Goal: Information Seeking & Learning: Stay updated

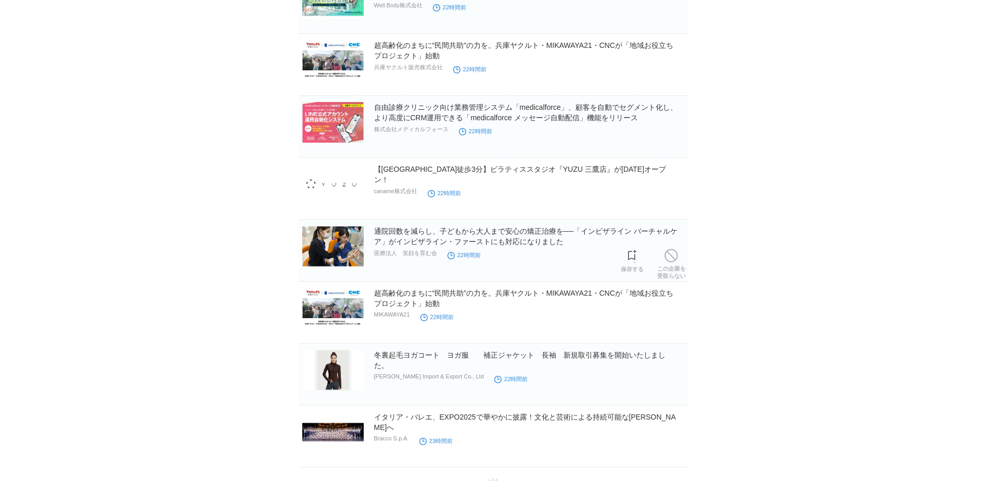
scroll to position [2134, 0]
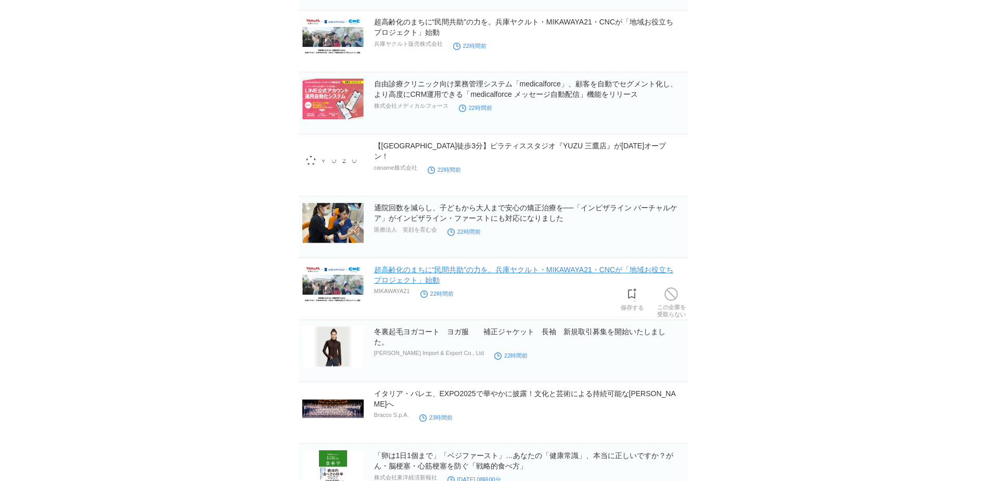
click at [566, 269] on link "超高齢化のまちに“民間共助”の力を。兵庫ヤクルト・MIKAWAYA21・CNCが「地域お役立ちプロジェクト」始動" at bounding box center [524, 274] width 300 height 19
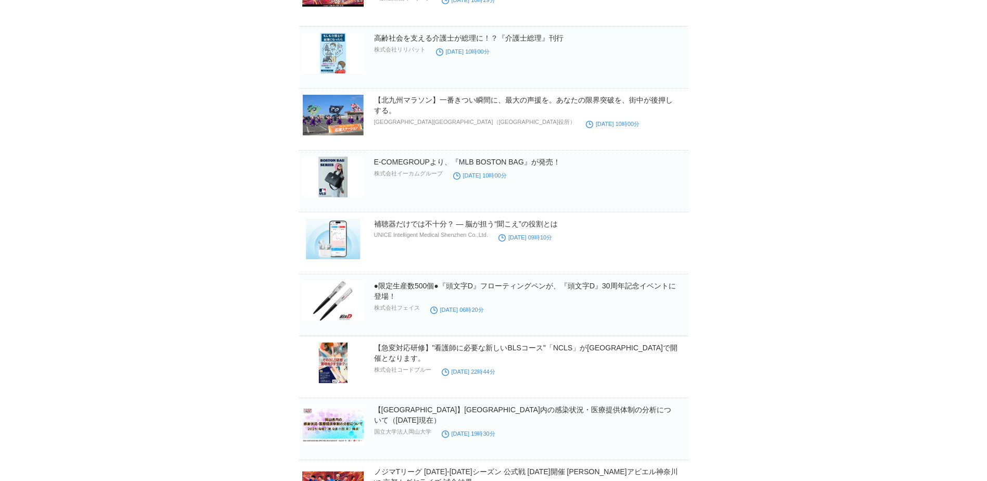
scroll to position [3547, 0]
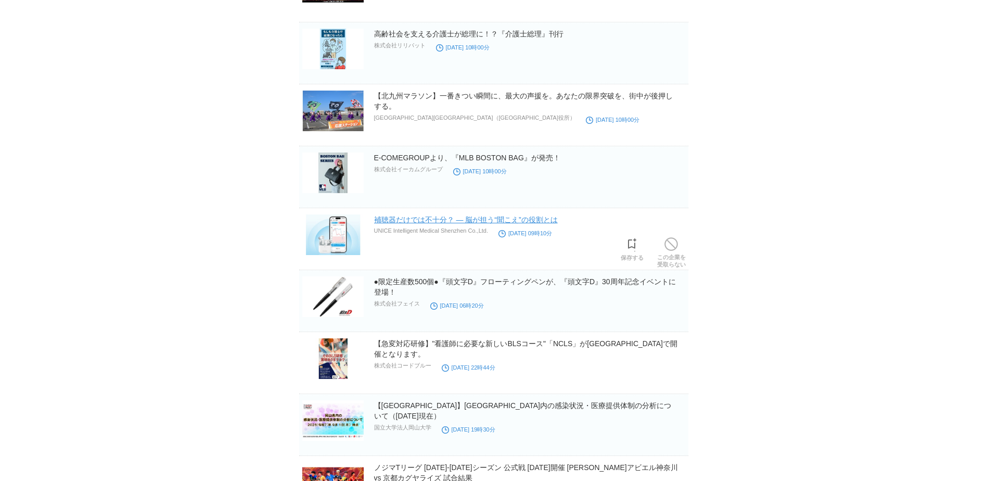
click at [477, 223] on link "補聴器だけでは不十分？ ― 脳が担う“聞こえ”の役割とは" at bounding box center [466, 219] width 184 height 8
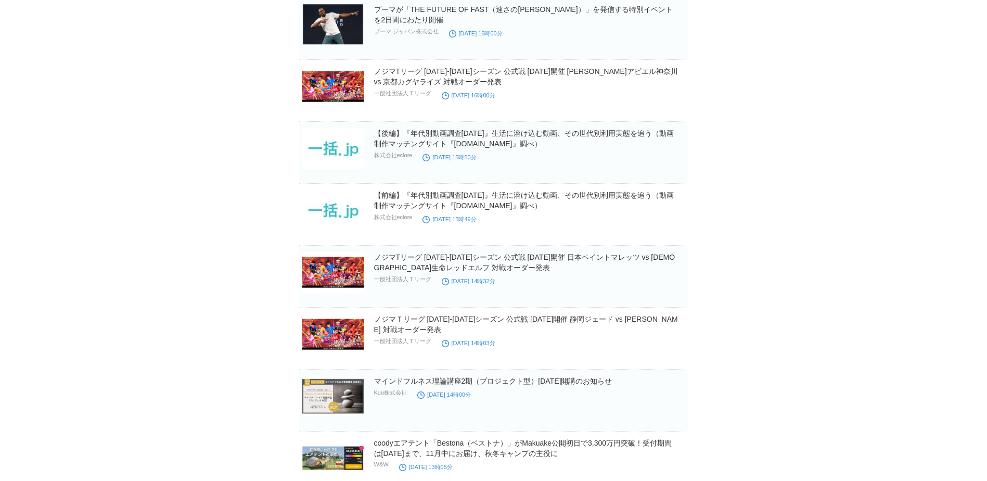
scroll to position [4588, 0]
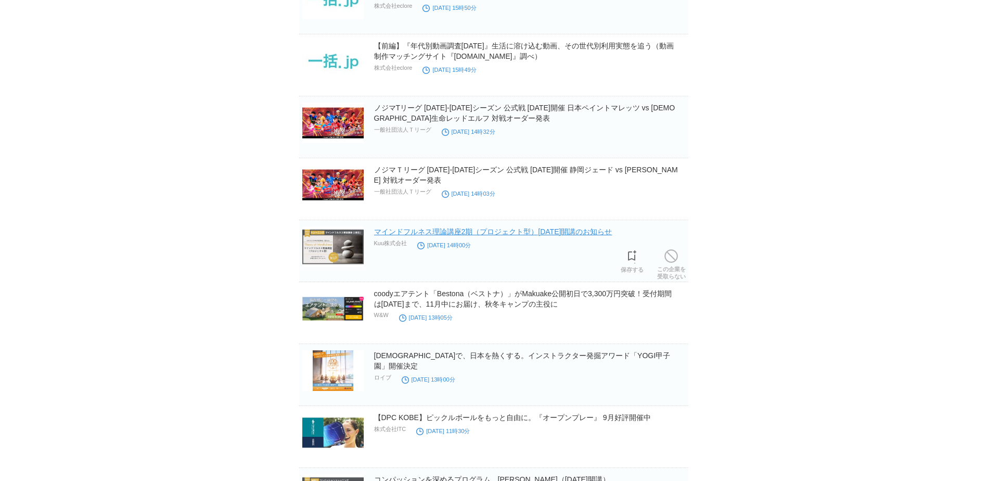
click at [576, 236] on link "マインドフルネス理論講座2期（プロジェクト型）[DATE]開講のお知らせ" at bounding box center [493, 231] width 238 height 8
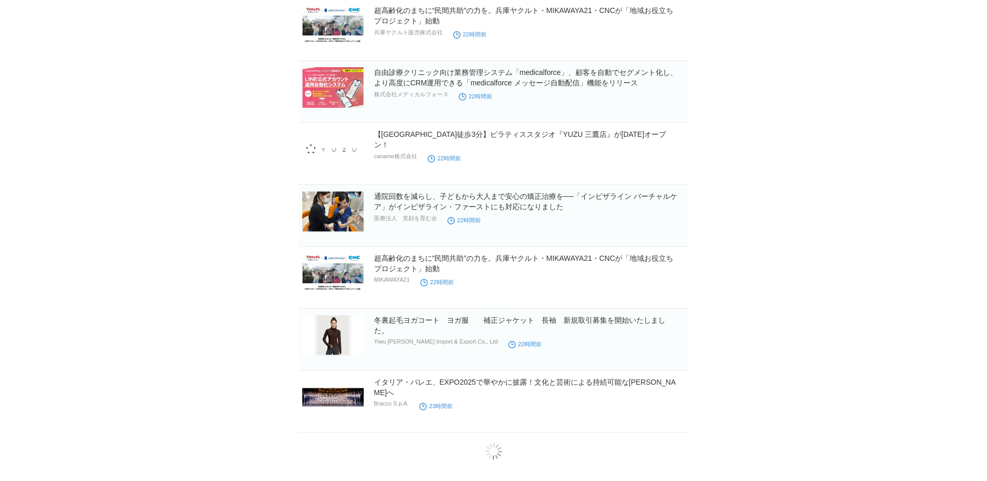
scroll to position [2152, 0]
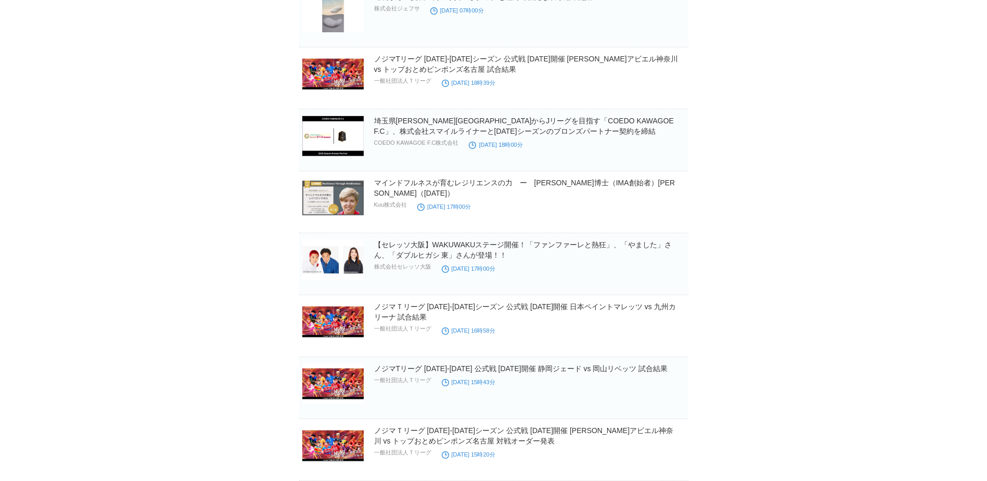
scroll to position [2724, 0]
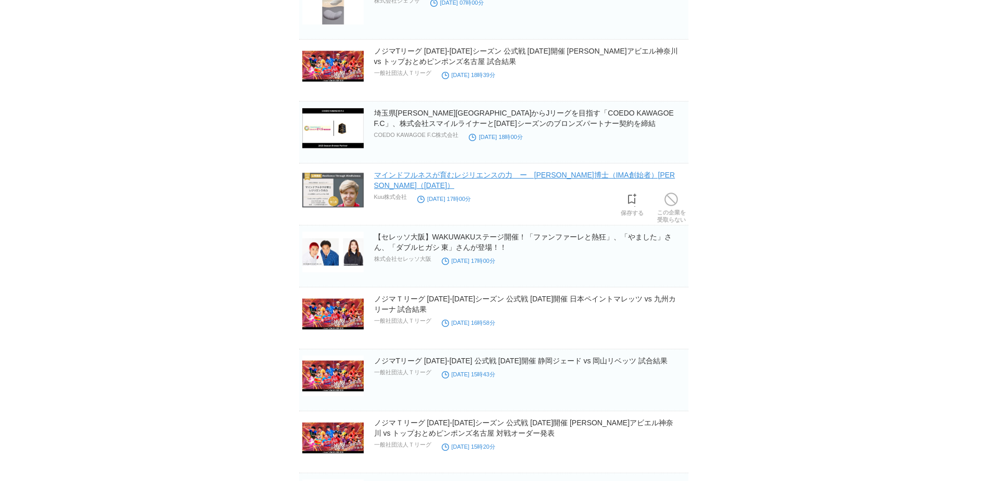
click at [591, 180] on link "マインドフルネスが育むレジリエンスの力　ー　[PERSON_NAME]博士（IMA創始者）[PERSON_NAME]（[DATE]）" at bounding box center [524, 180] width 301 height 19
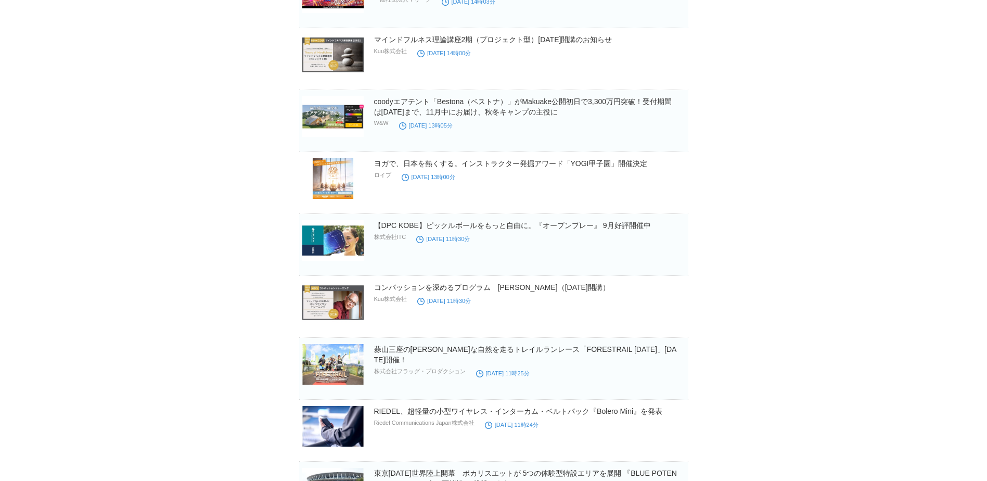
scroll to position [4848, 0]
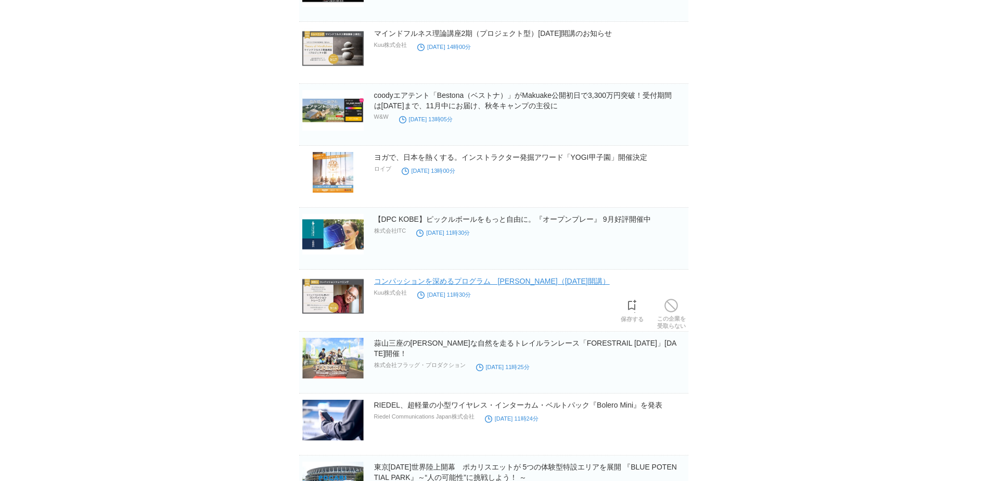
click at [519, 282] on link "コンパッションを深めるプログラム　[PERSON_NAME]（[DATE]開講）" at bounding box center [492, 281] width 236 height 8
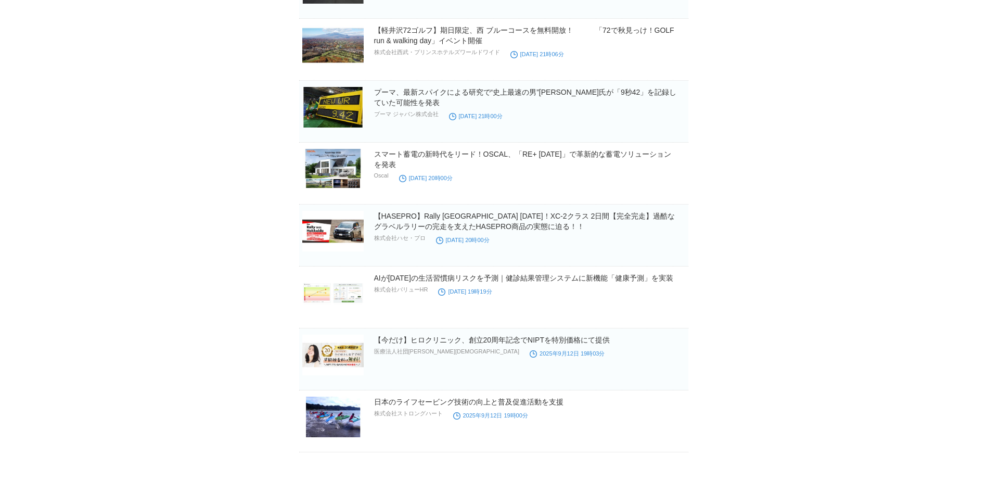
scroll to position [5868, 0]
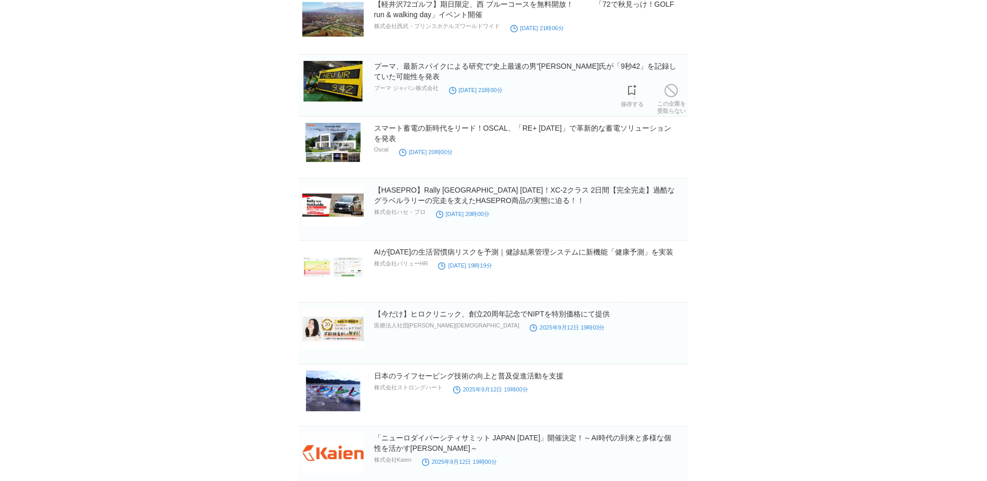
click at [683, 74] on h2 "プーマ、最新スパイクによる研究で“史上最速の男”[PERSON_NAME]氏が「9秒42」を記録していた可能性を発表" at bounding box center [530, 71] width 312 height 21
click at [653, 69] on link "プーマ、最新スパイクによる研究で“史上最速の男”[PERSON_NAME]氏が「9秒42」を記録していた可能性を発表" at bounding box center [525, 71] width 303 height 19
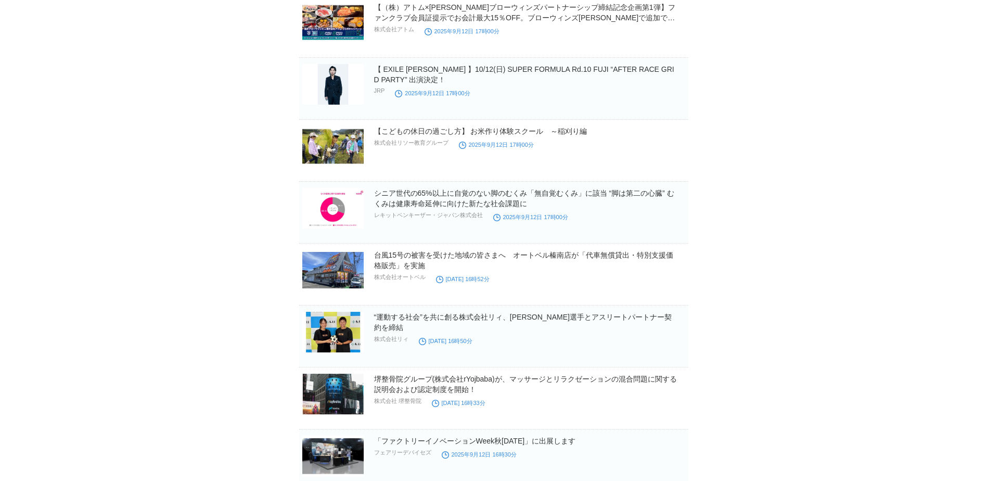
scroll to position [8367, 0]
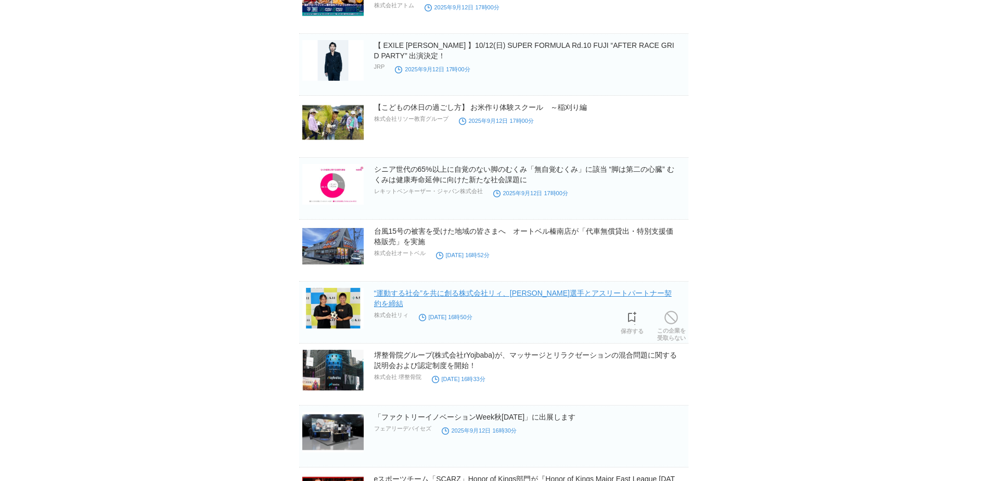
click at [600, 294] on link "“運動する社会”を共に創る株式会社リィ、[PERSON_NAME]選手とアスリートパートナー契約を締結" at bounding box center [523, 298] width 298 height 19
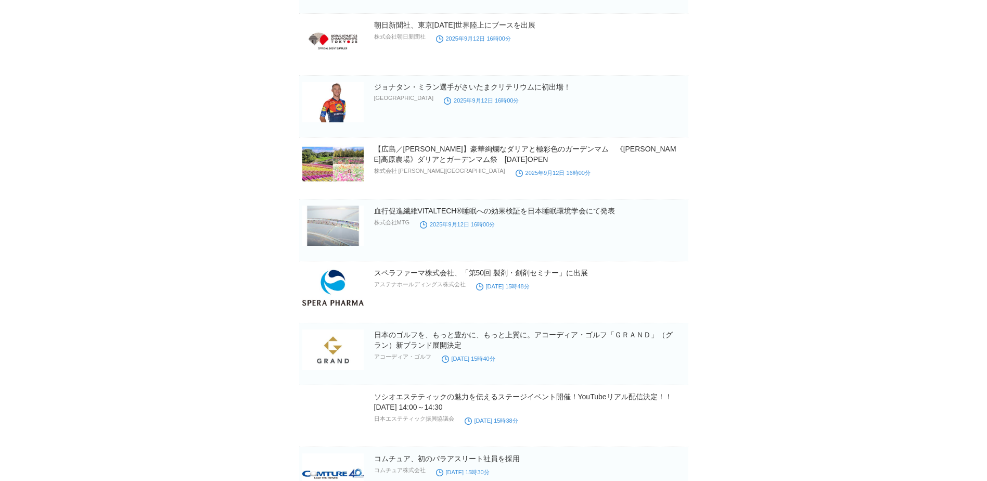
scroll to position [9616, 0]
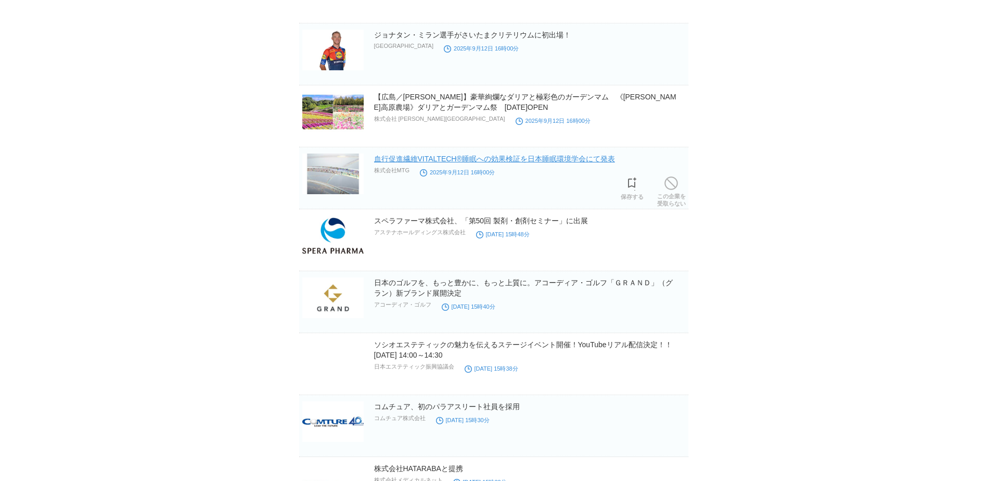
click at [562, 162] on link "⾎⾏促進繊維VITALTECH®睡眠への効果検証を⽇本睡眠環境学会にて発表" at bounding box center [494, 159] width 241 height 8
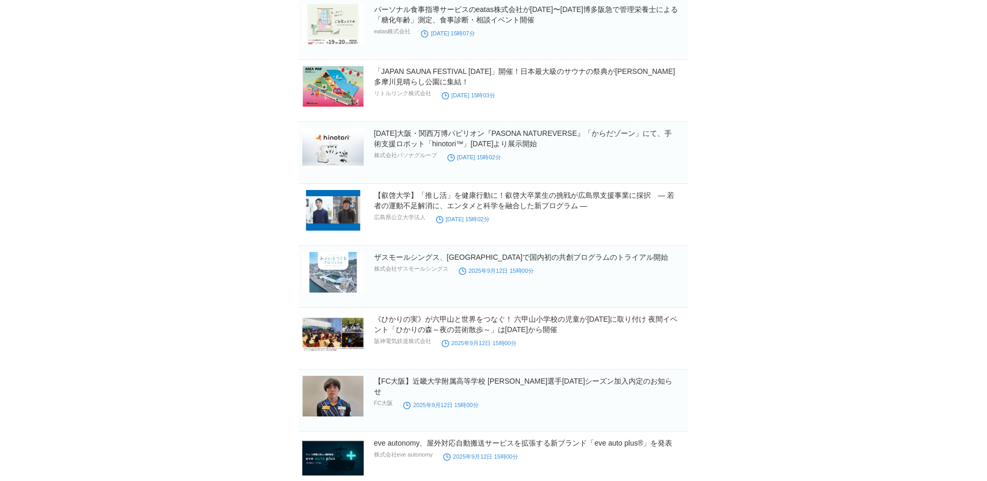
scroll to position [10397, 0]
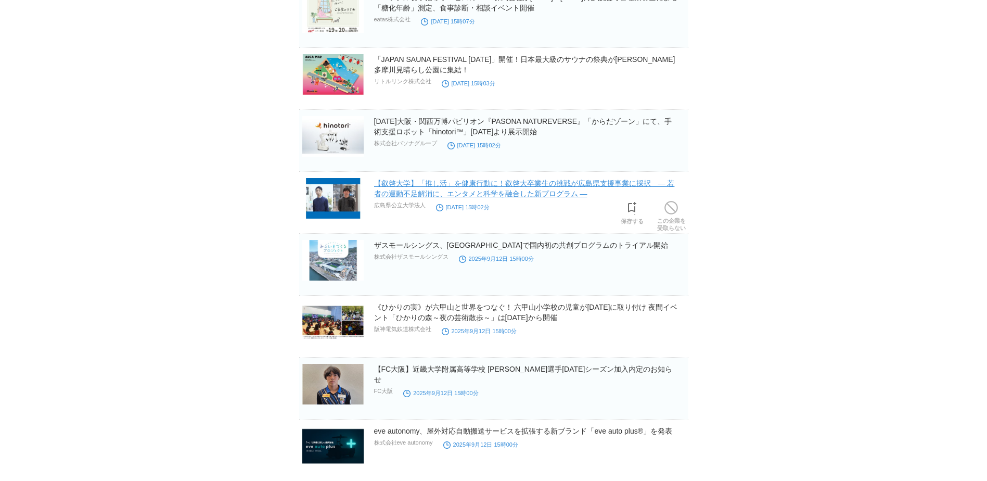
click at [648, 183] on link "【叡啓大学】「推し活」を健康行動に！叡啓大卒業生の挑戦が広島県支援事業に採択　― 若者の運動不足解消に、エンタメと科学を融合した新プログラム ―" at bounding box center [524, 188] width 301 height 19
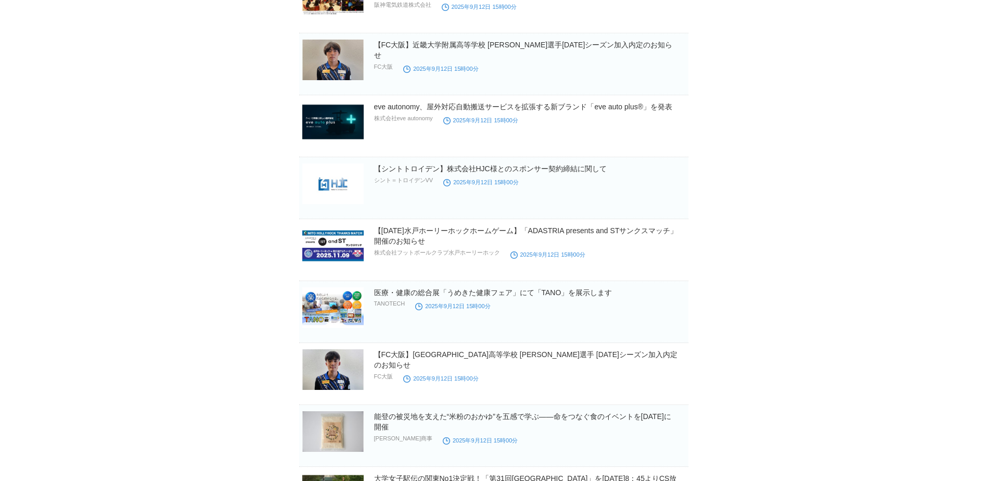
scroll to position [10761, 0]
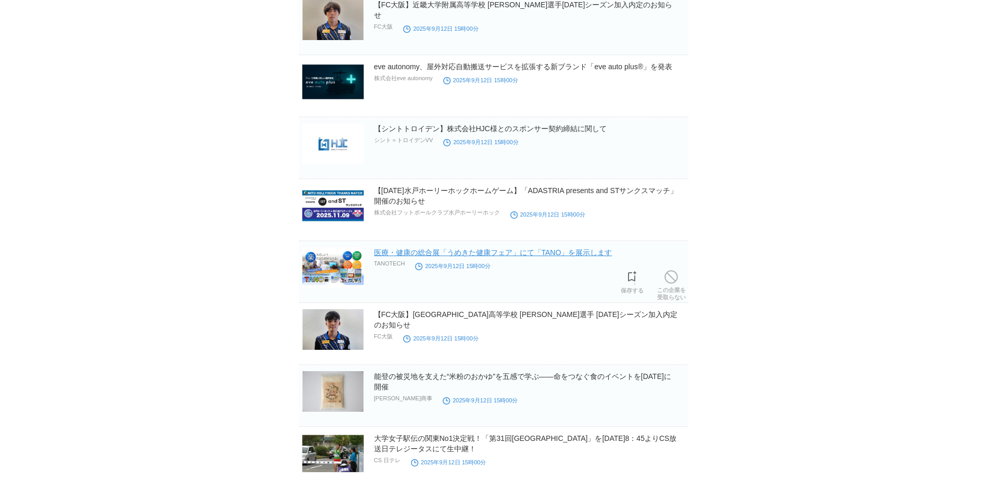
click at [588, 254] on link "医療・健康の総合展「うめきた健康フェア」にて「TANO」を展示します" at bounding box center [493, 252] width 238 height 8
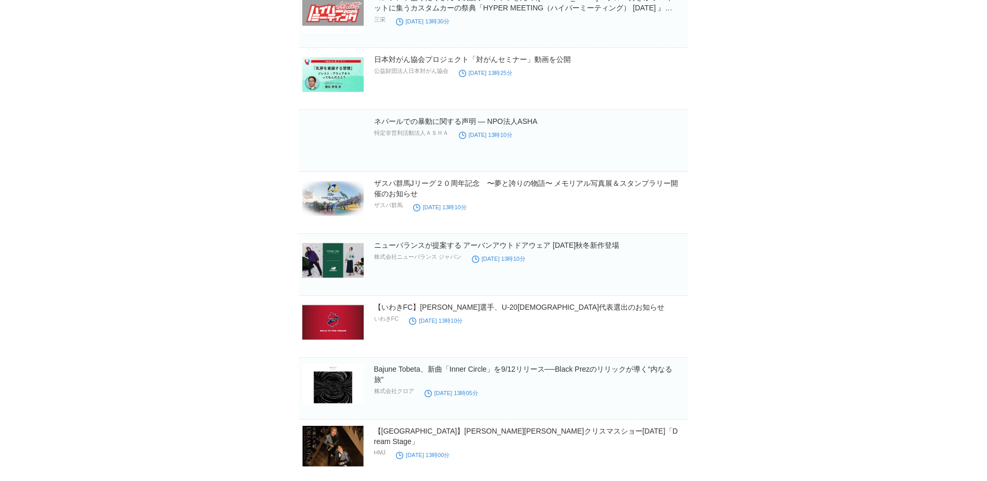
scroll to position [13000, 0]
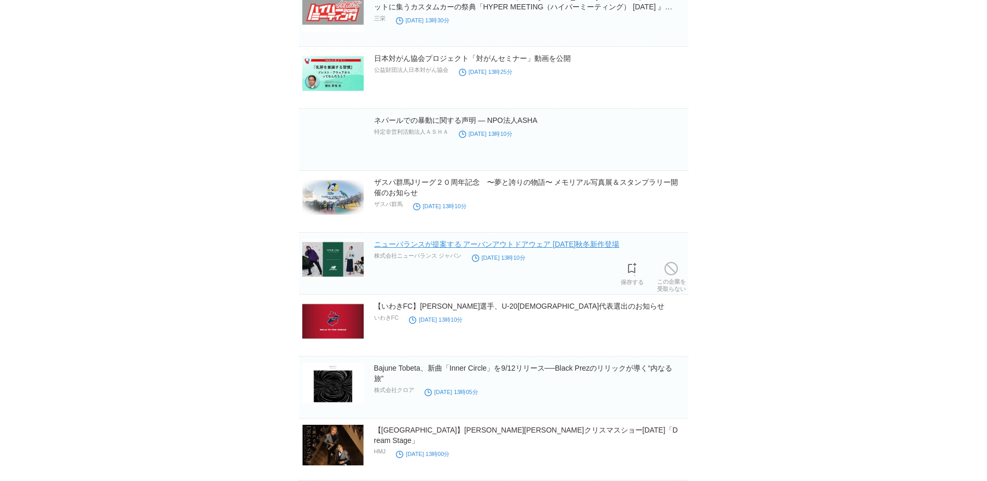
click at [567, 243] on link "ニューバランスが提案する アーバンアウトドアウェア [DATE]秋冬新作登場" at bounding box center [497, 244] width 246 height 8
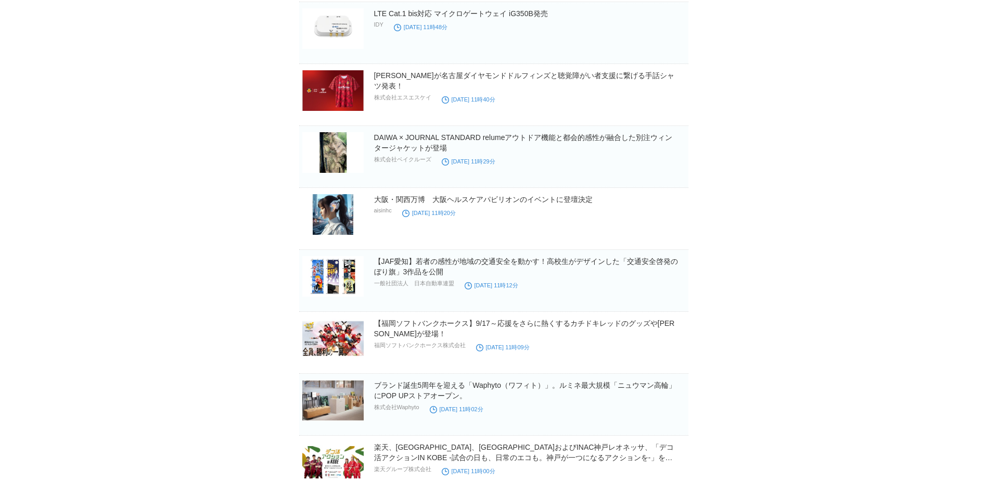
scroll to position [15987, 0]
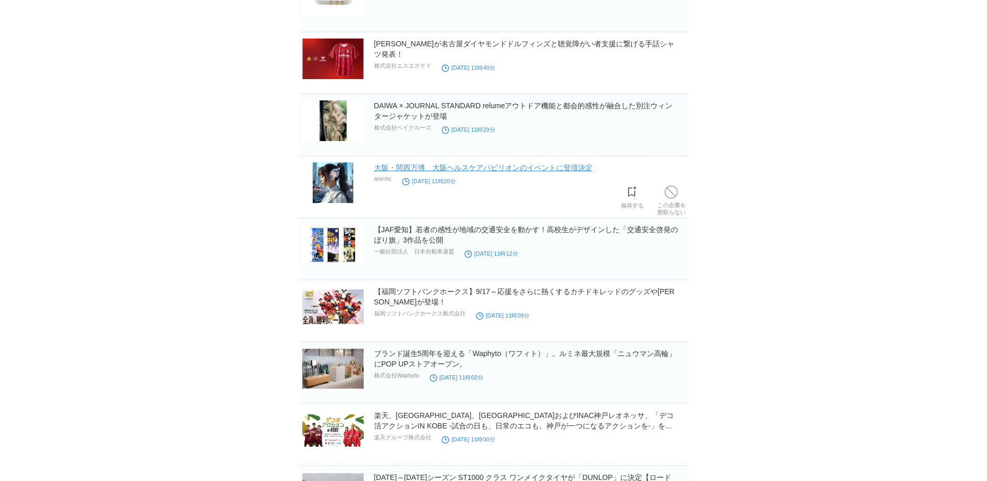
click at [414, 169] on link "大阪・関西万博　大阪ヘルスケアパビリオンのイベントに登壇決定" at bounding box center [483, 167] width 219 height 8
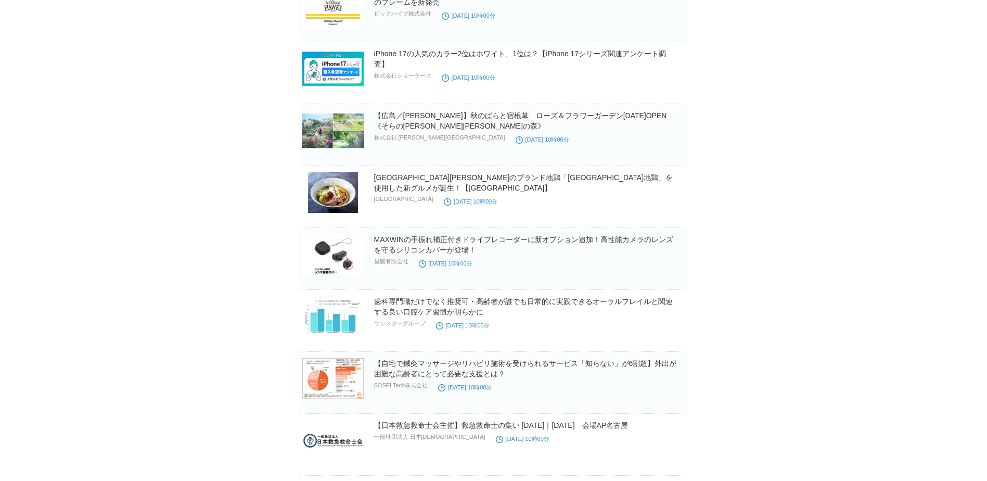
scroll to position [19464, 0]
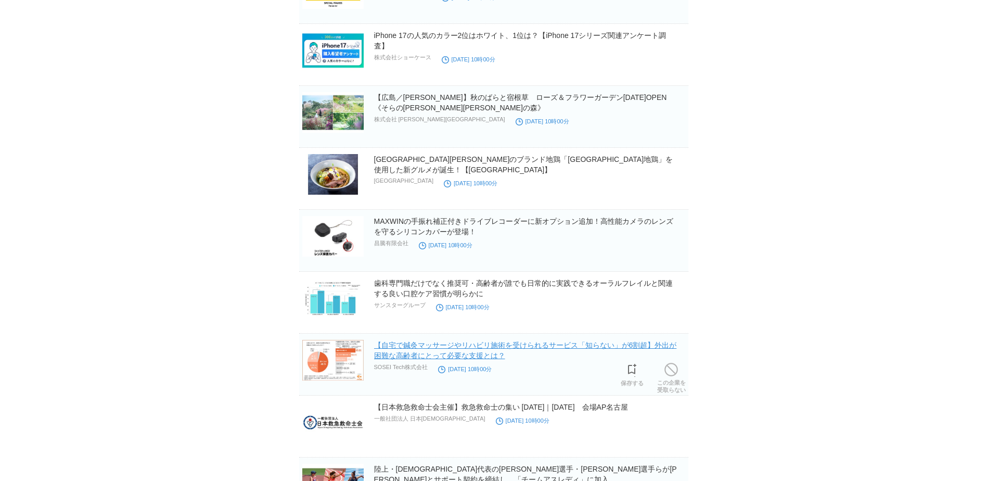
click at [585, 352] on link "【自宅で鍼灸マッサージやリハビリ施術を受けられるサービス「知らない」が6割超】外出が困難な高齢者にとって必要な支援とは？" at bounding box center [525, 350] width 303 height 19
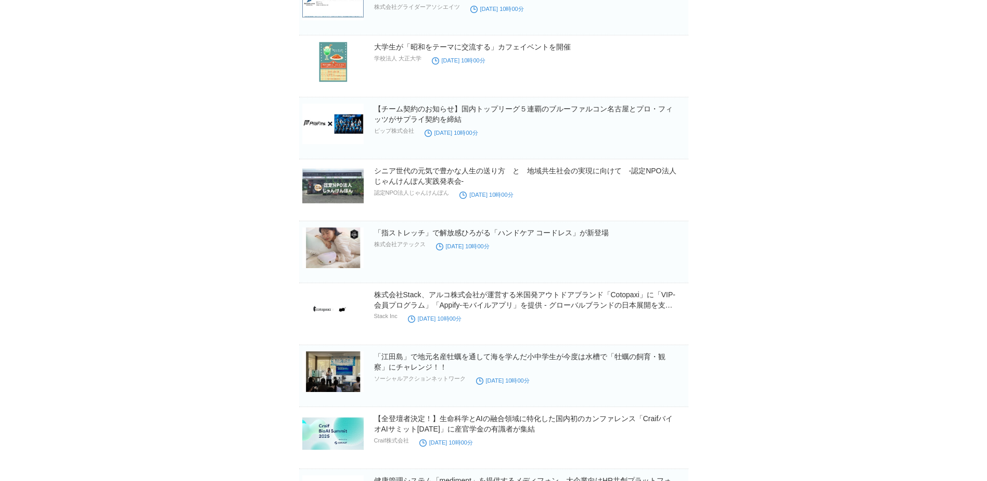
scroll to position [20505, 0]
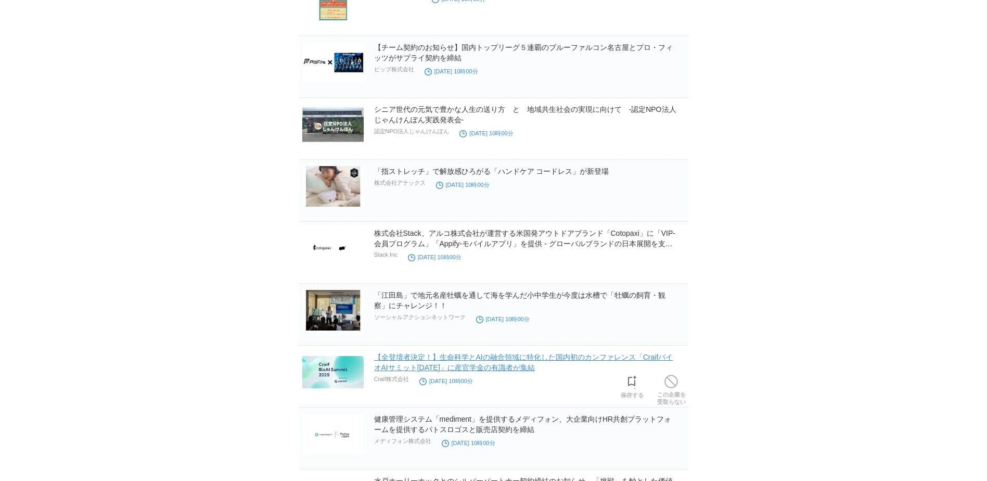
click at [614, 358] on link "【全登壇者決定！】生命科学とAIの融合領域に特化した国内初のカンファレンス「CraifバイオAIサミット[DATE]」に産官学金の有識者が集結" at bounding box center [523, 362] width 299 height 19
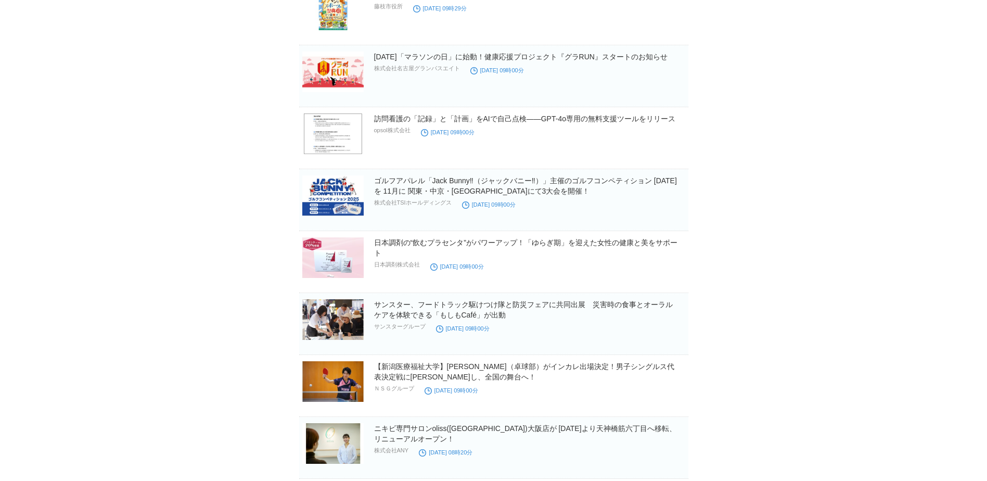
scroll to position [21599, 0]
